Goal: Communication & Community: Participate in discussion

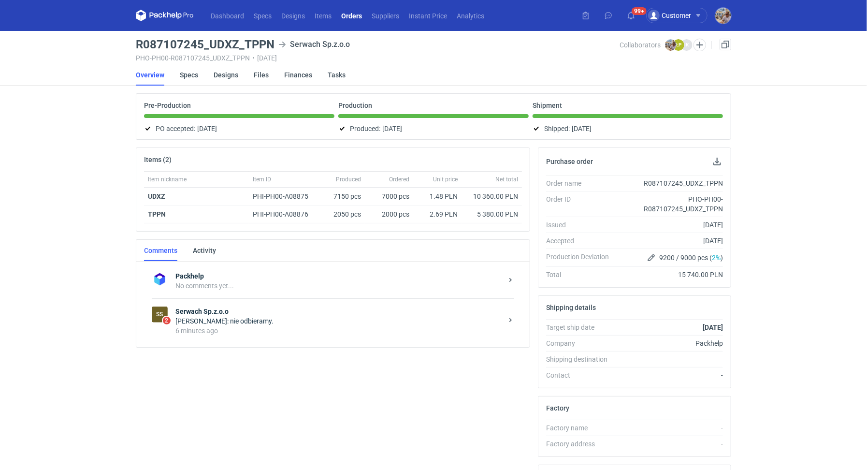
click at [248, 327] on div "6 minutes ago" at bounding box center [338, 331] width 327 height 10
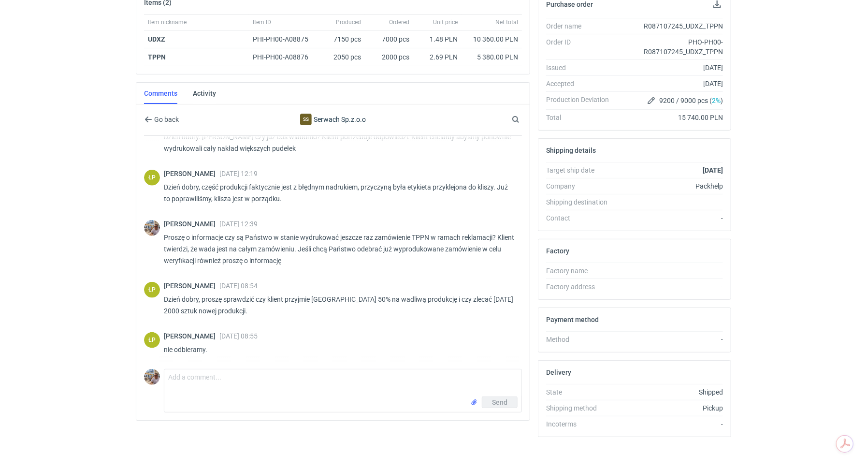
scroll to position [650, 0]
click at [191, 376] on textarea "Comment message" at bounding box center [342, 382] width 357 height 27
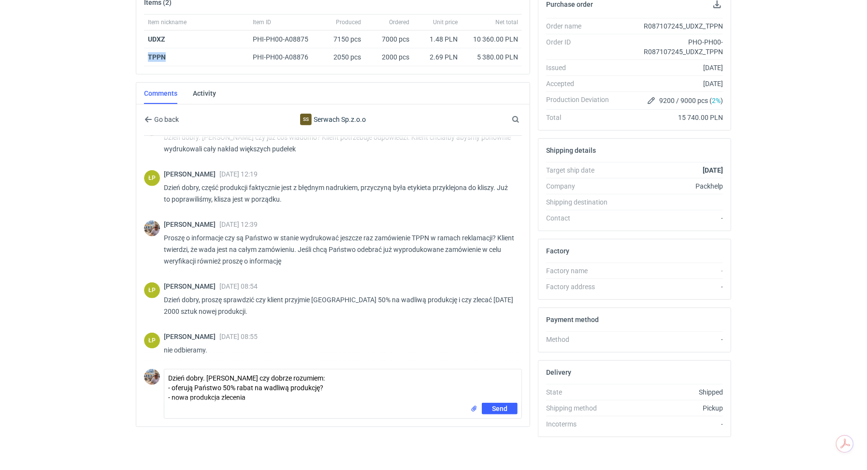
drag, startPoint x: 175, startPoint y: 56, endPoint x: 128, endPoint y: 54, distance: 47.9
click at [128, 54] on div "Dashboard Specs Designs Items Orders Suppliers Instant Price Analytics 99+ 99+ …" at bounding box center [433, 78] width 867 height 470
copy strong "TPPN"
click at [260, 395] on textarea "Dzień dobry. [PERSON_NAME] czy dobrze rozumiem: - oferują Państwo 50% rabat na …" at bounding box center [342, 385] width 357 height 33
paste textarea "TPPN"
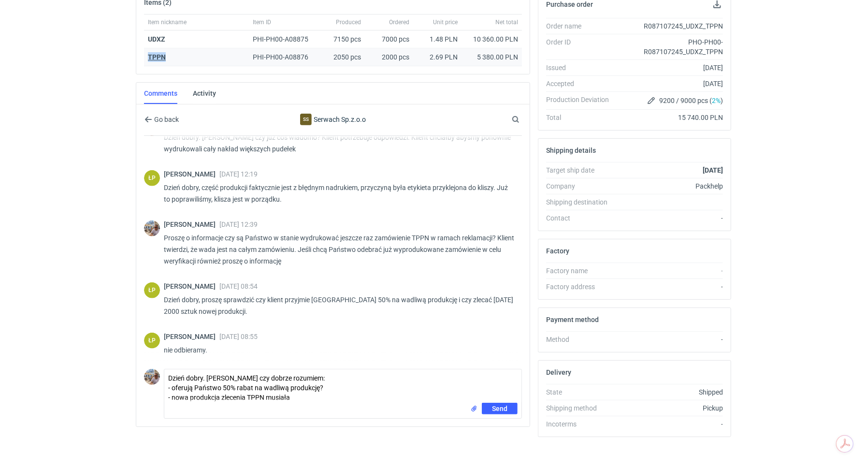
drag, startPoint x: 170, startPoint y: 55, endPoint x: 149, endPoint y: 54, distance: 20.8
click at [149, 54] on div "TPPN" at bounding box center [196, 57] width 97 height 10
copy strong "TPPN"
click at [327, 382] on textarea "Dzień dobry. [PERSON_NAME] czy dobrze rozumiem: - oferują Państwo 50% rabat na …" at bounding box center [342, 385] width 357 height 33
paste textarea "TPPN"
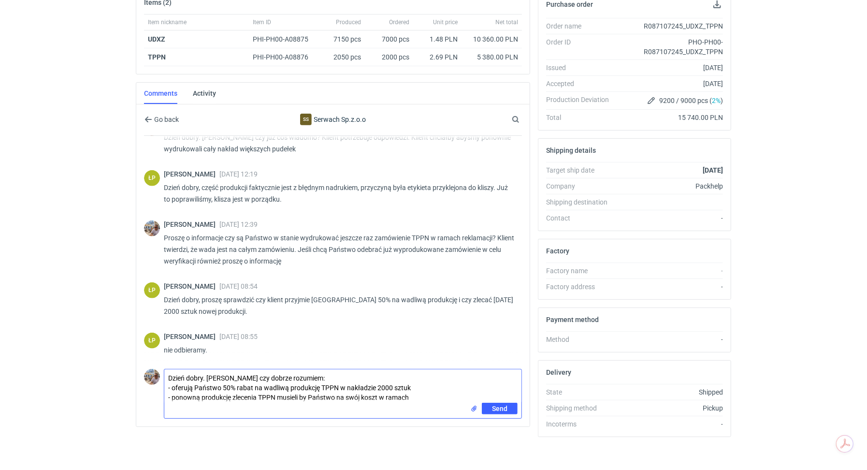
click at [276, 392] on textarea "Dzień dobry. [PERSON_NAME] czy dobrze rozumiem: - oferują Państwo 50% rabat na …" at bounding box center [342, 385] width 357 height 33
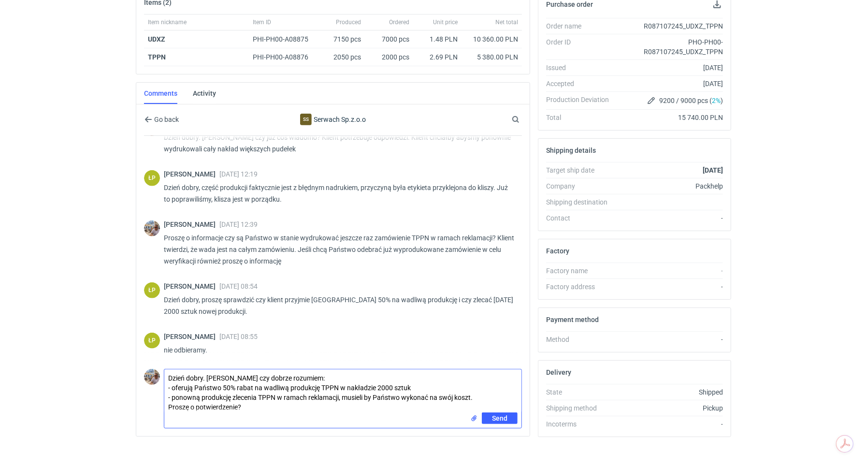
type textarea "Dzień dobry. [PERSON_NAME] czy dobrze rozumiem: - oferują Państwo 50% rabat na …"
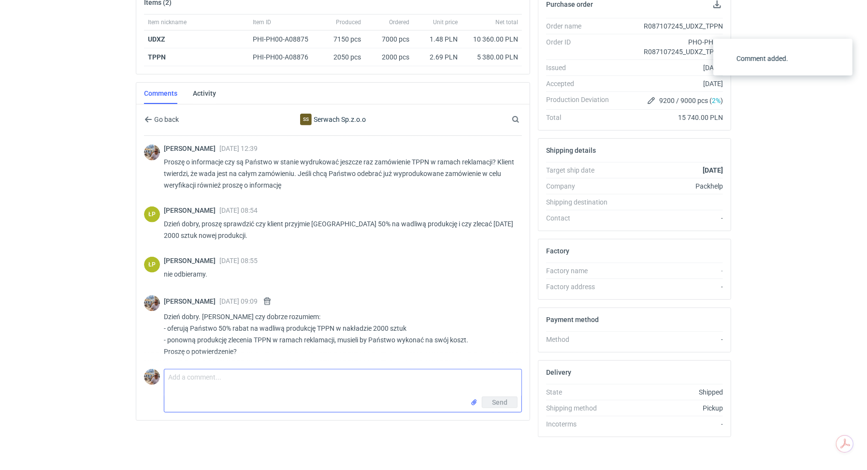
scroll to position [728, 0]
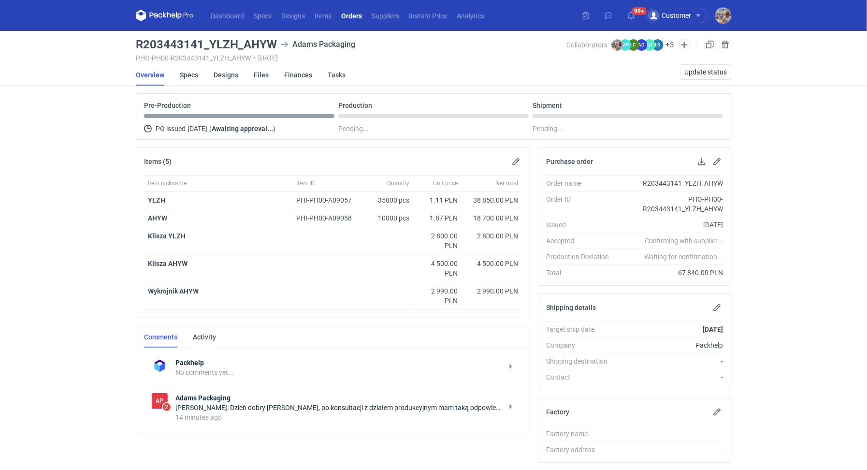
click at [293, 405] on div "[PERSON_NAME]: Dzień dobry [PERSON_NAME], po konsultacji z działem produkcyjnym…" at bounding box center [338, 408] width 327 height 10
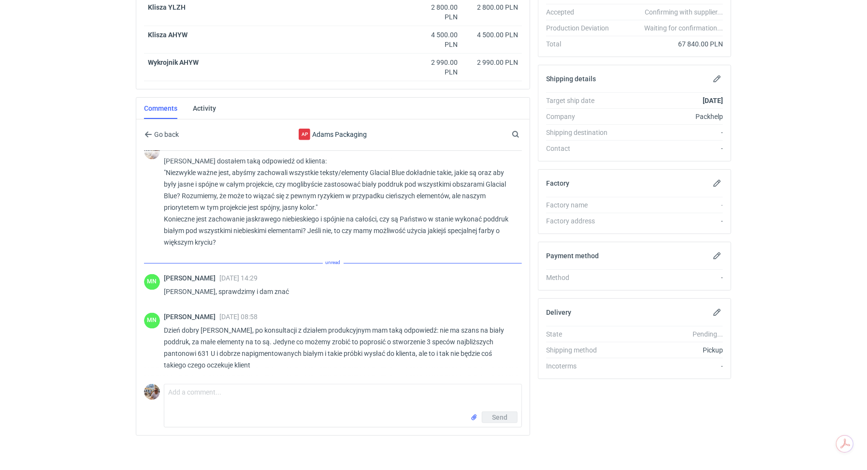
scroll to position [1051, 0]
